Goal: Find specific page/section: Find specific page/section

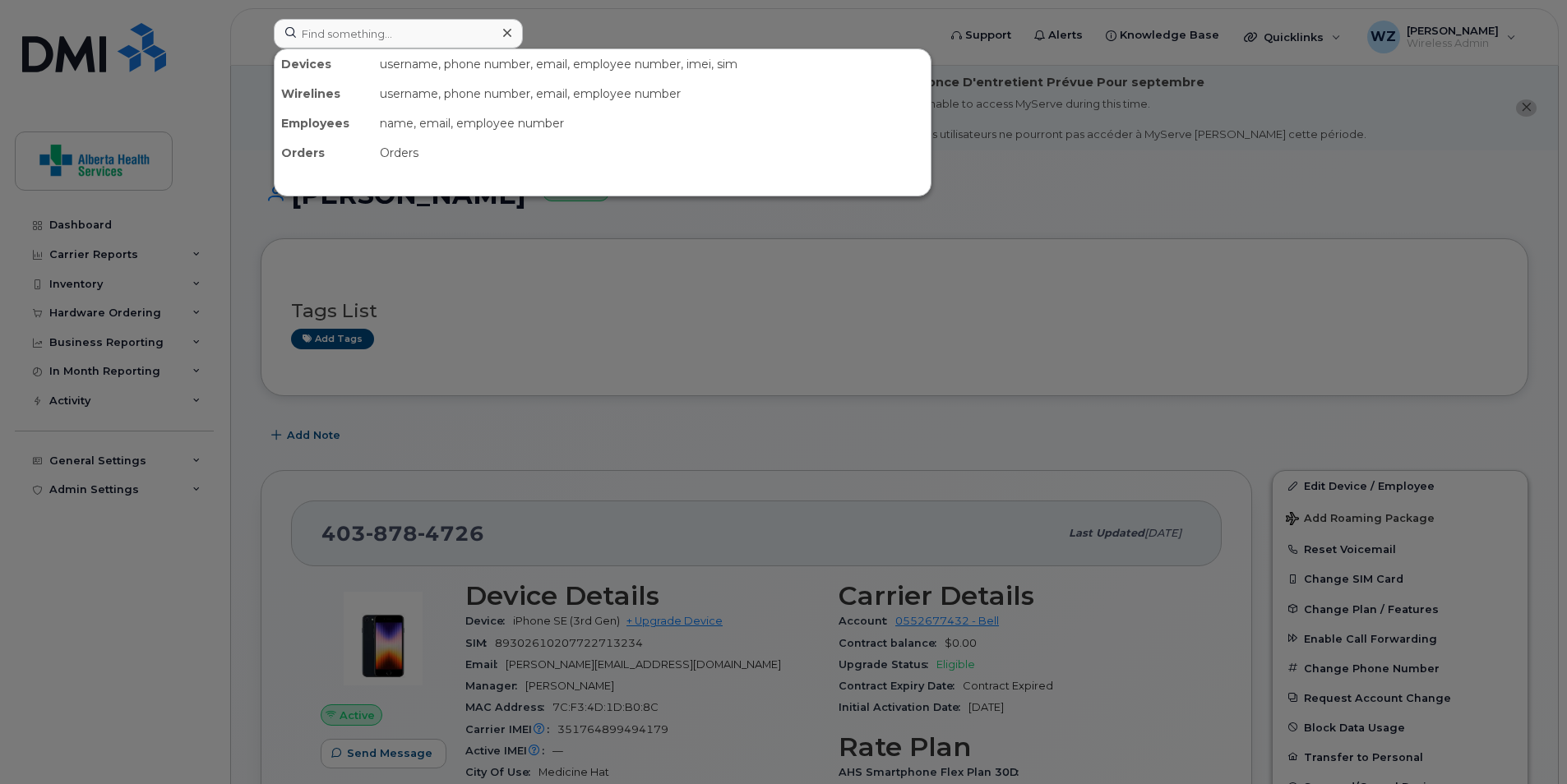
scroll to position [904, 0]
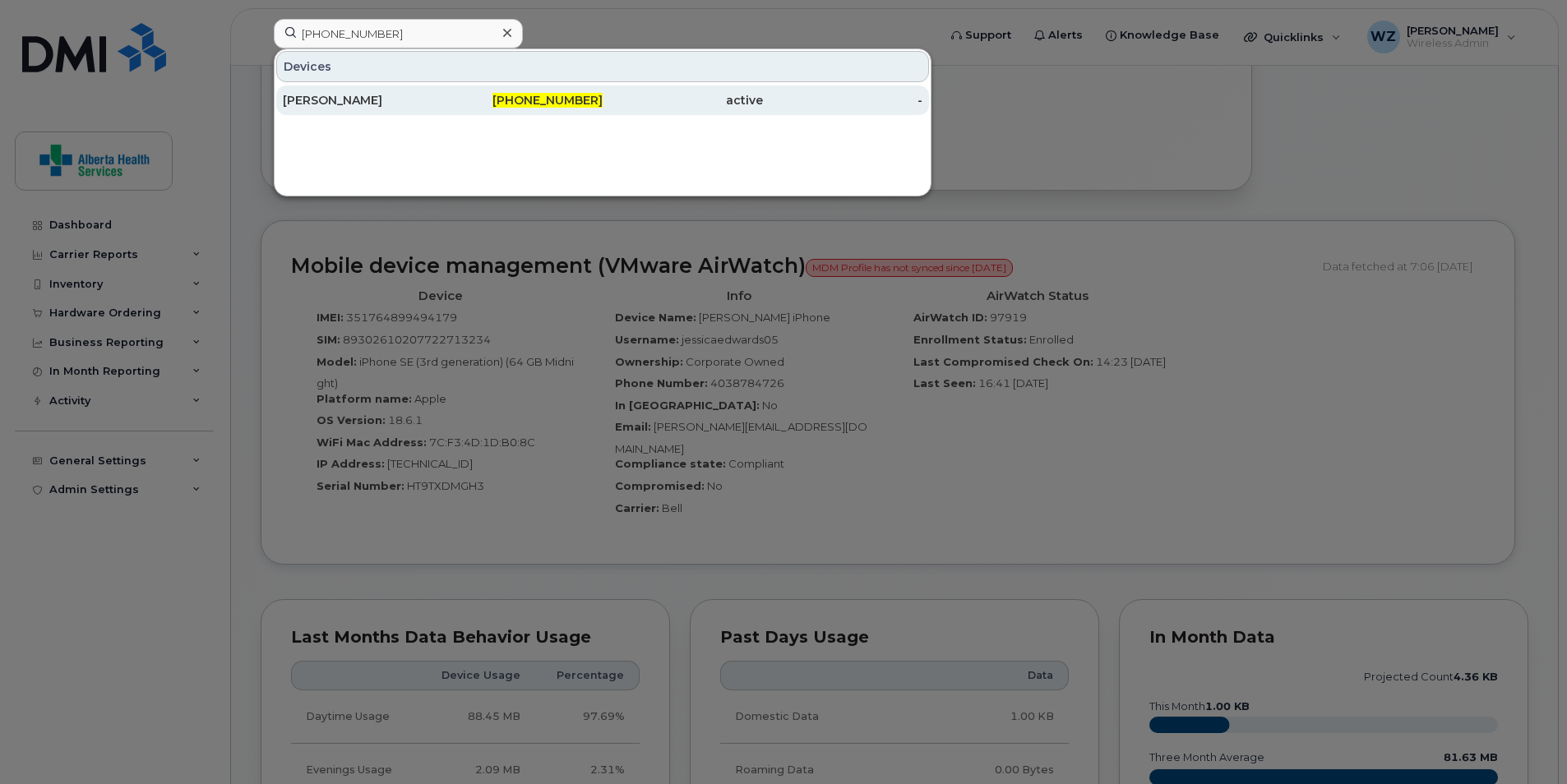
type input "403-801-7396"
click at [423, 111] on div "[PERSON_NAME]" at bounding box center [363, 101] width 160 height 30
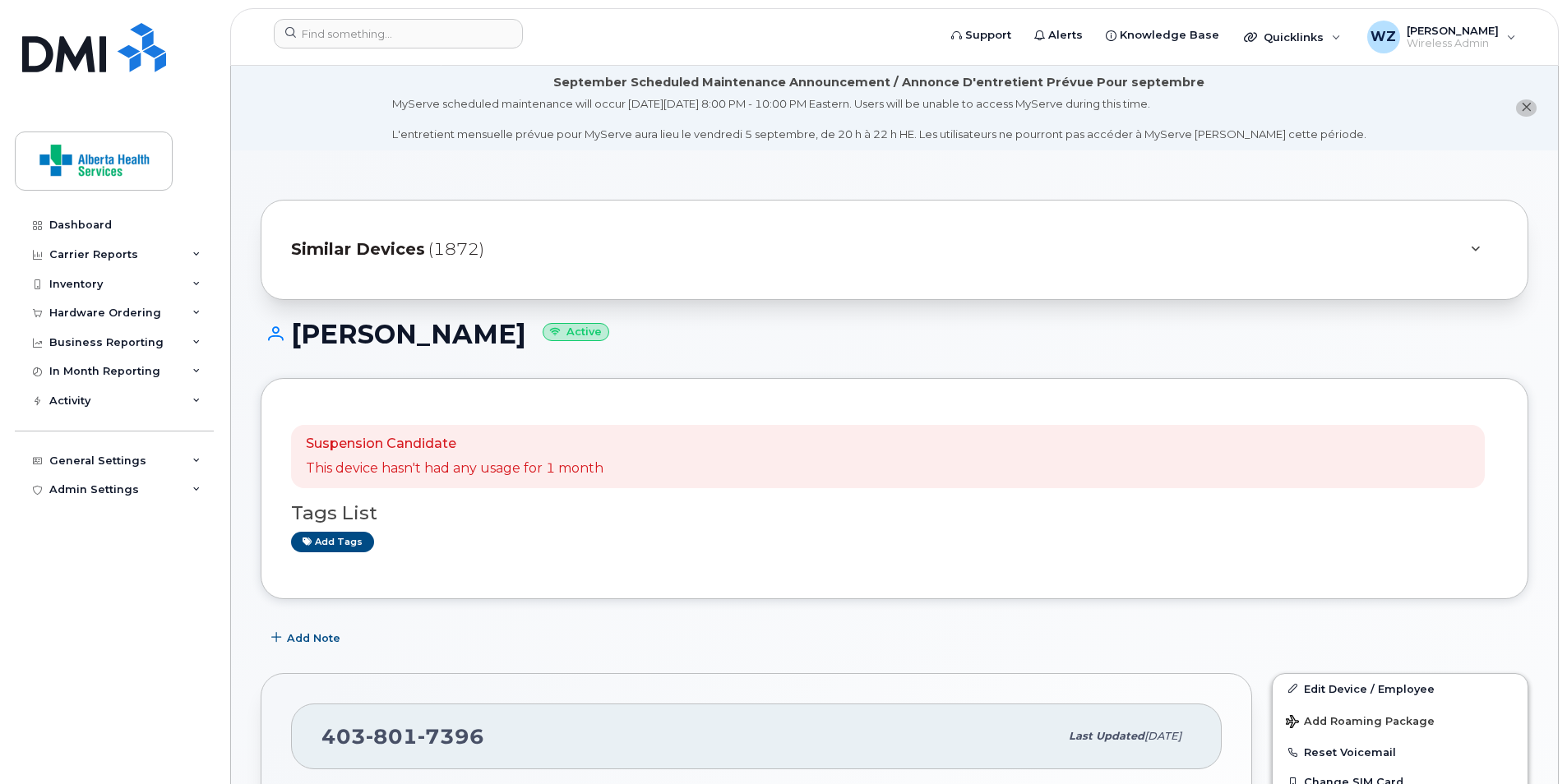
click at [437, 336] on h1 "[PERSON_NAME] Active" at bounding box center [894, 334] width 1268 height 29
drag, startPoint x: 507, startPoint y: 337, endPoint x: 298, endPoint y: 342, distance: 209.1
click at [298, 342] on h1 "[PERSON_NAME] Active" at bounding box center [894, 334] width 1268 height 29
copy h1 "[PERSON_NAME]"
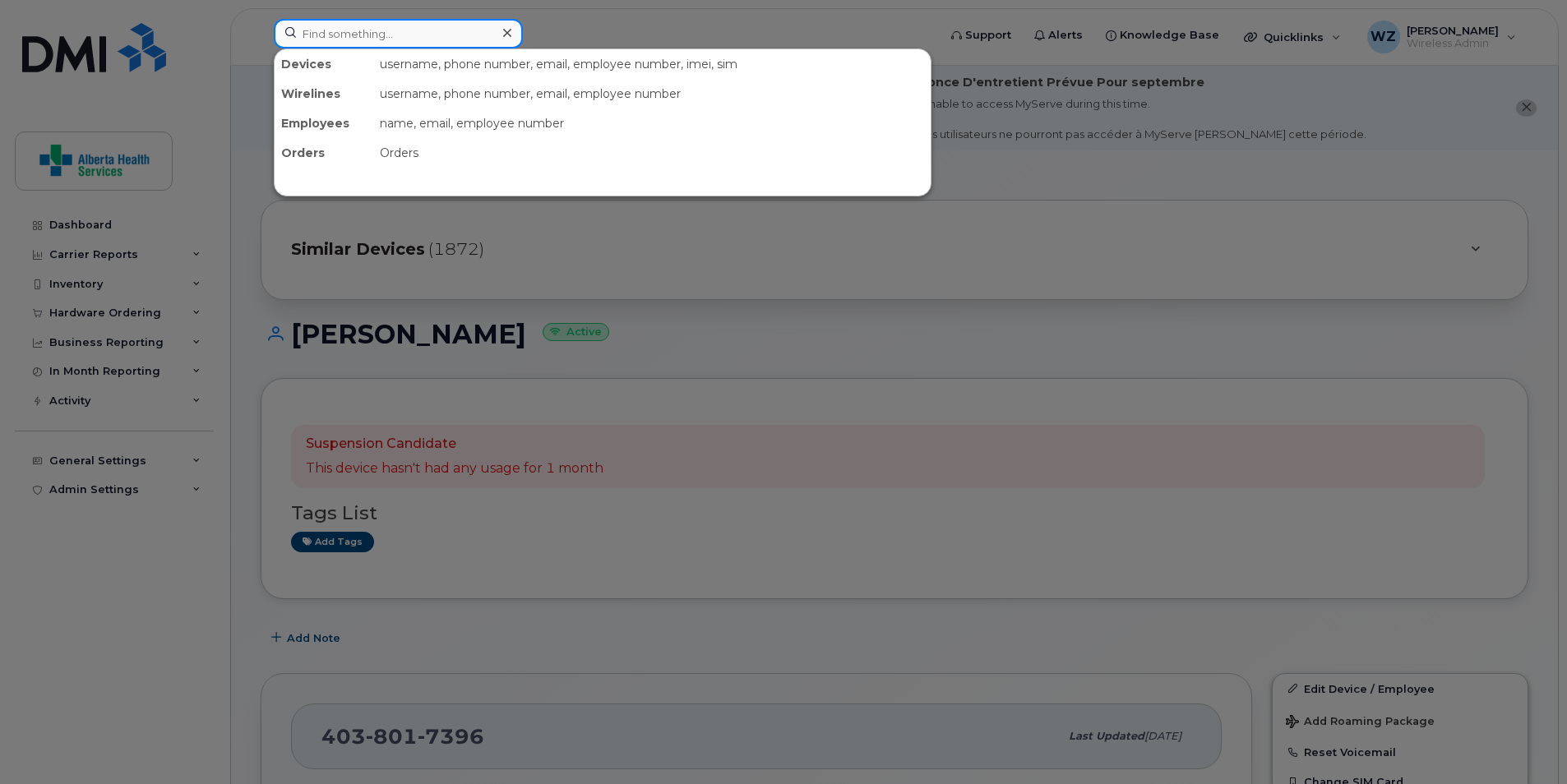
paste input "4035480764"
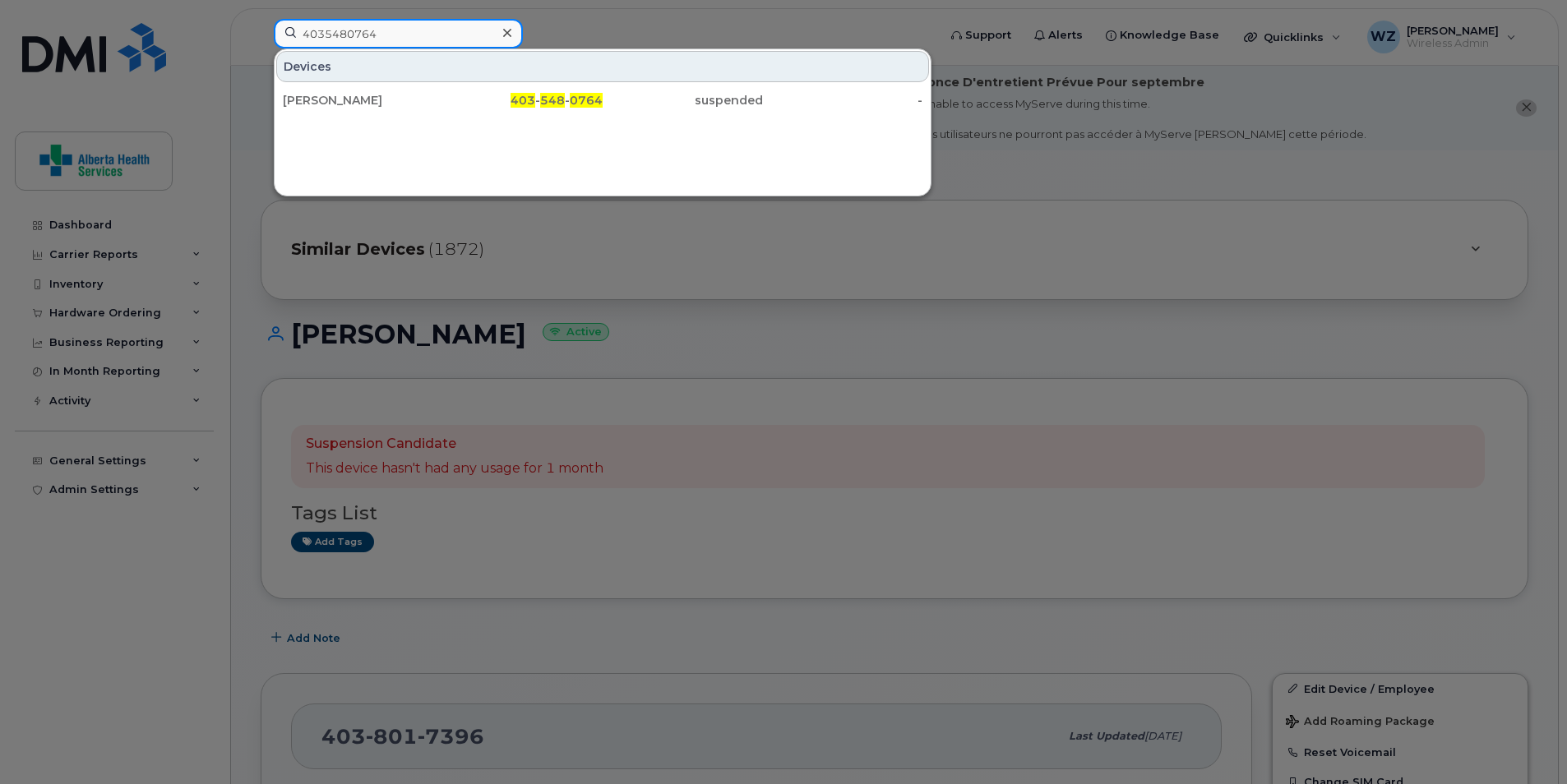
type input "4035480764"
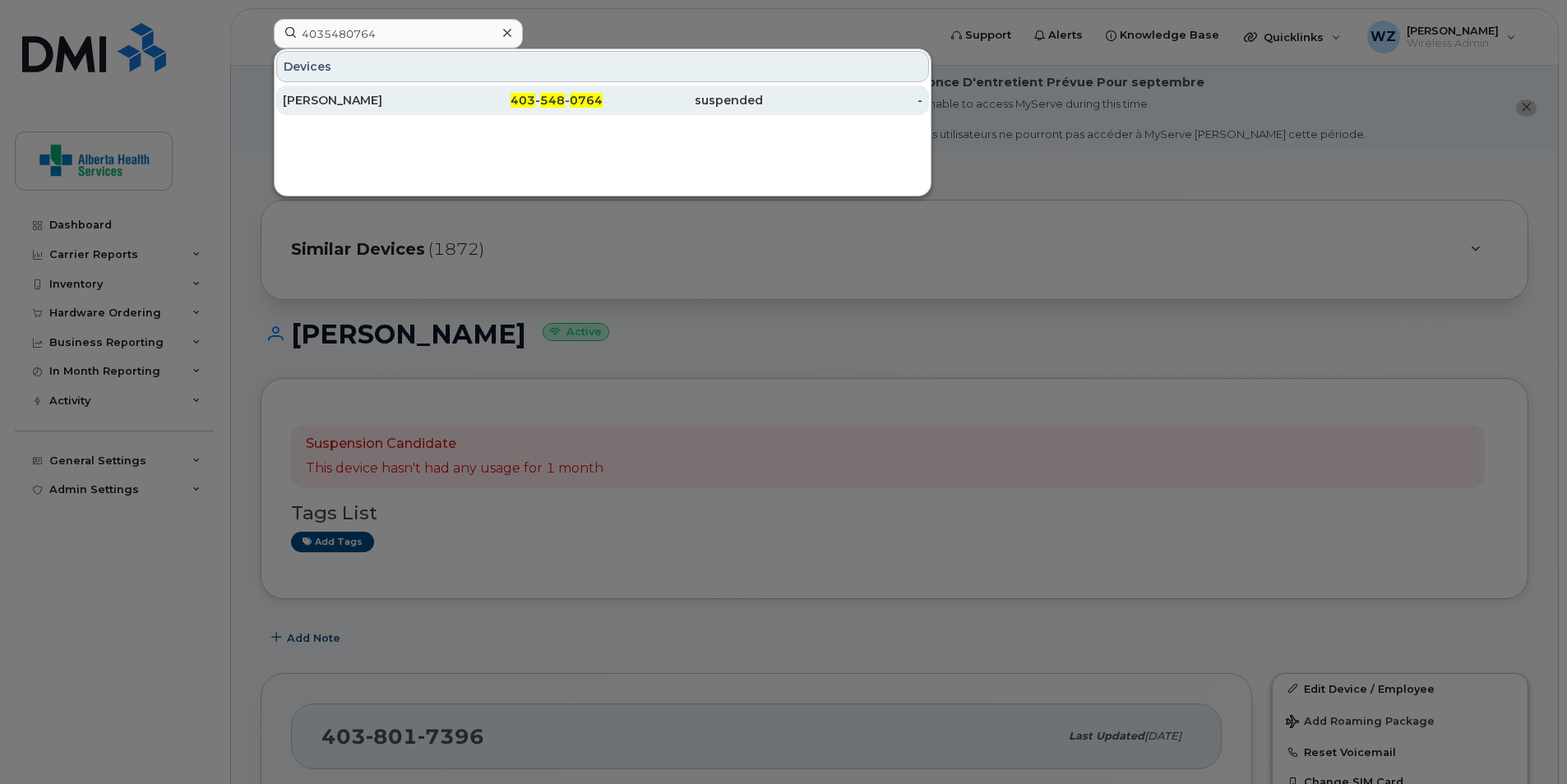
click at [355, 100] on div "[PERSON_NAME]" at bounding box center [363, 100] width 160 height 16
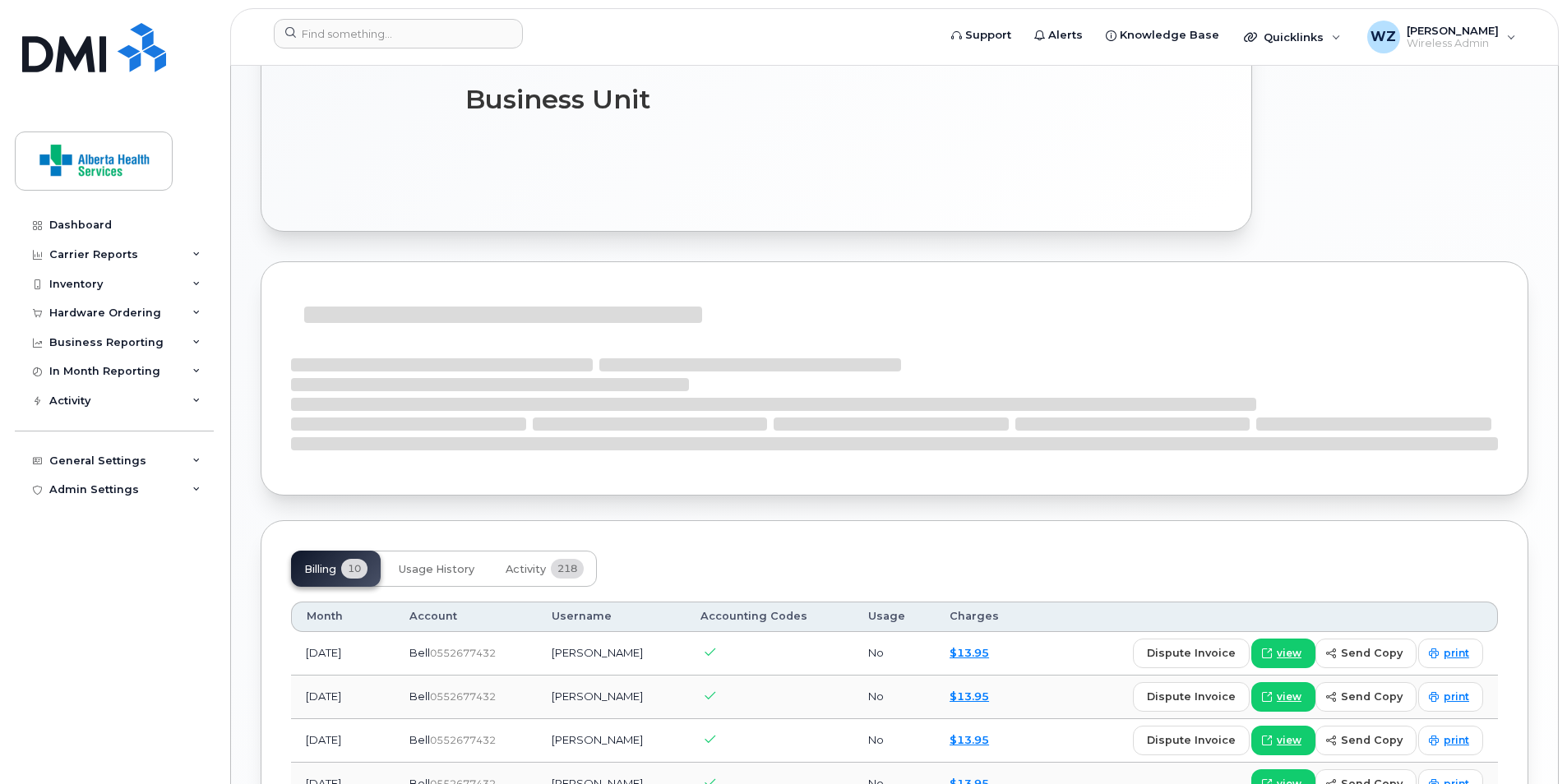
scroll to position [598, 0]
